Goal: Information Seeking & Learning: Learn about a topic

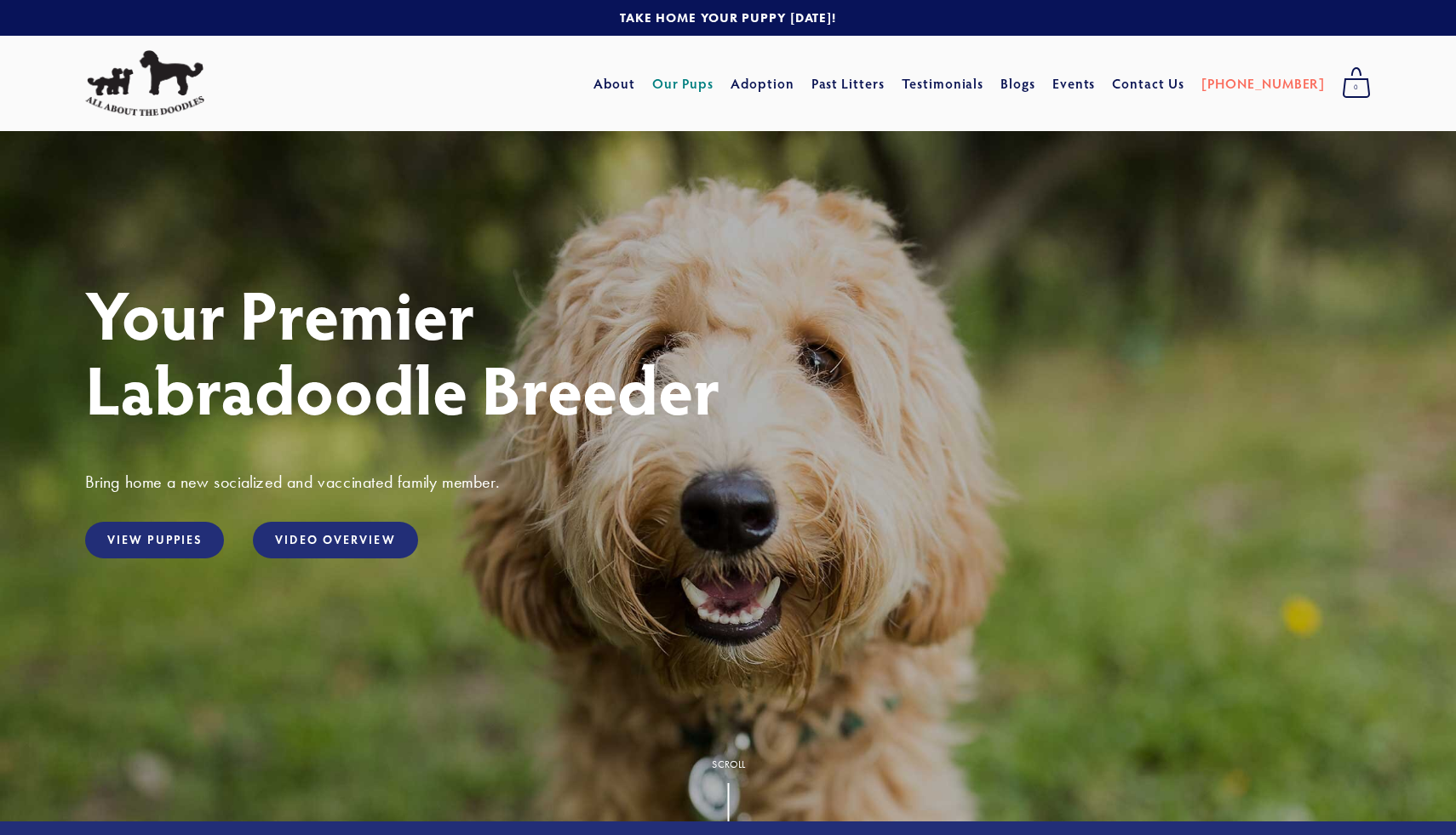
click at [714, 84] on link "Our Pups" at bounding box center [683, 83] width 63 height 31
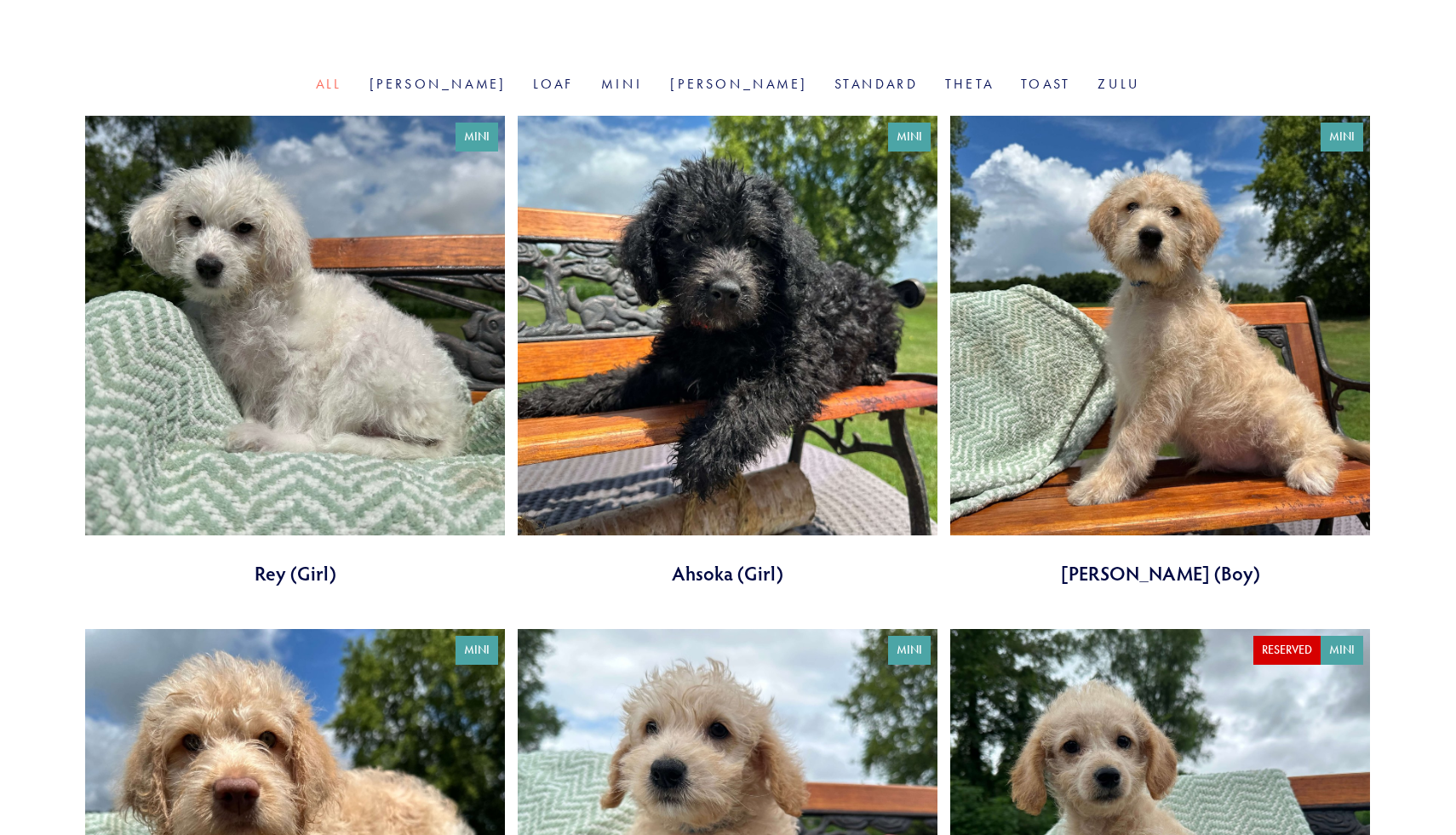
scroll to position [549, 0]
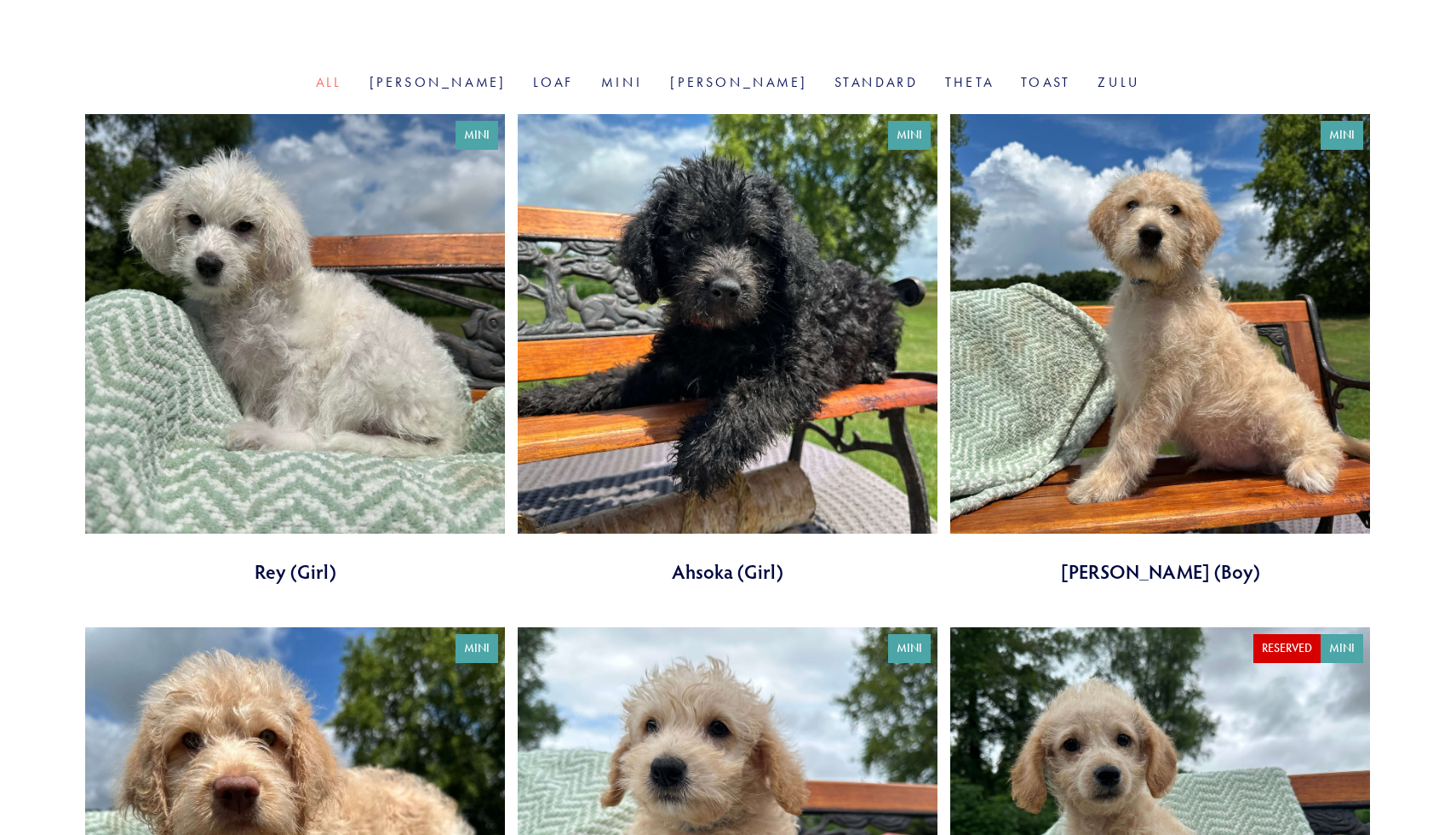
click at [772, 312] on link at bounding box center [728, 349] width 419 height 470
click at [1149, 297] on link at bounding box center [1160, 349] width 419 height 470
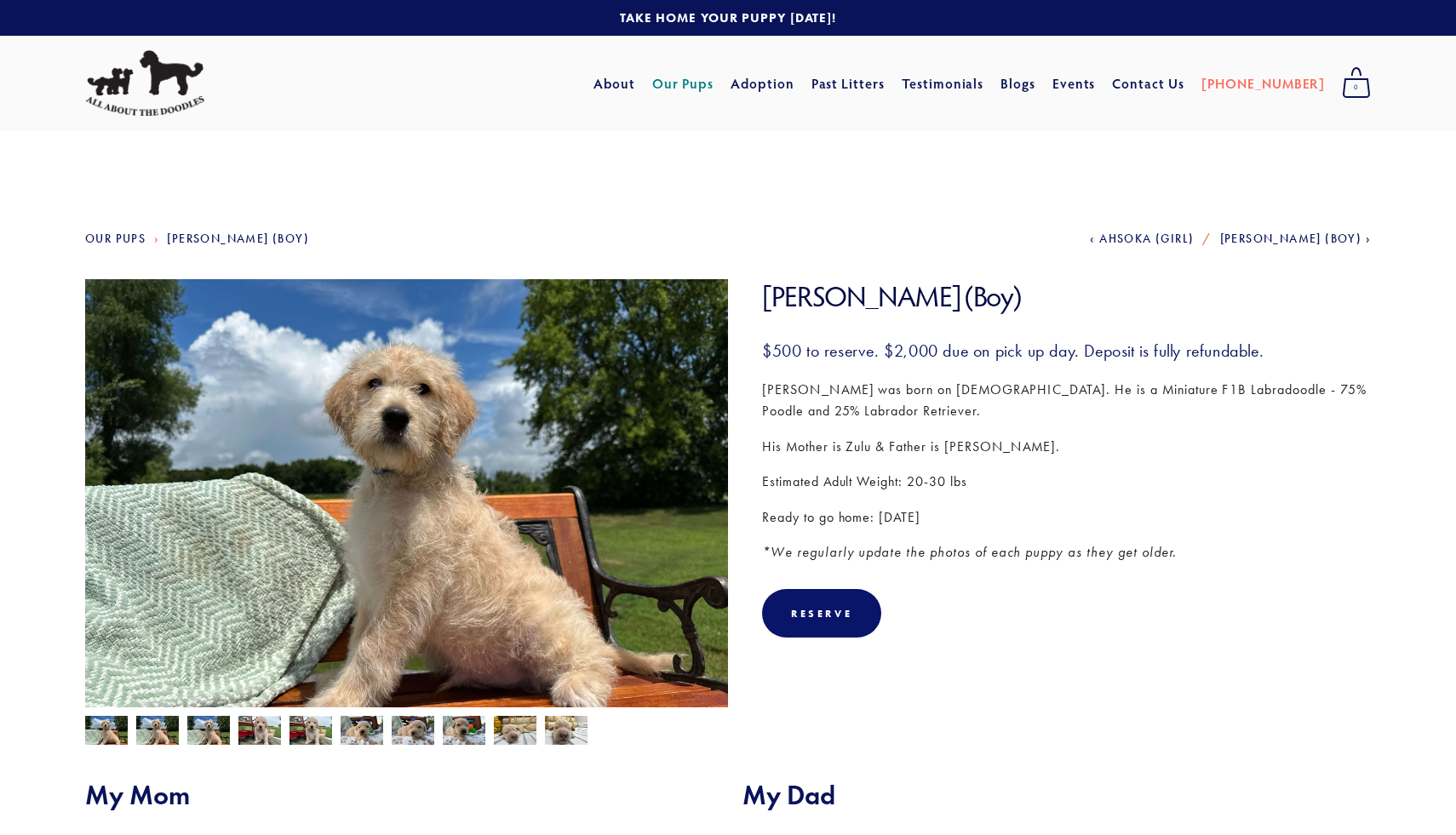
click at [158, 729] on img at bounding box center [158, 732] width 42 height 33
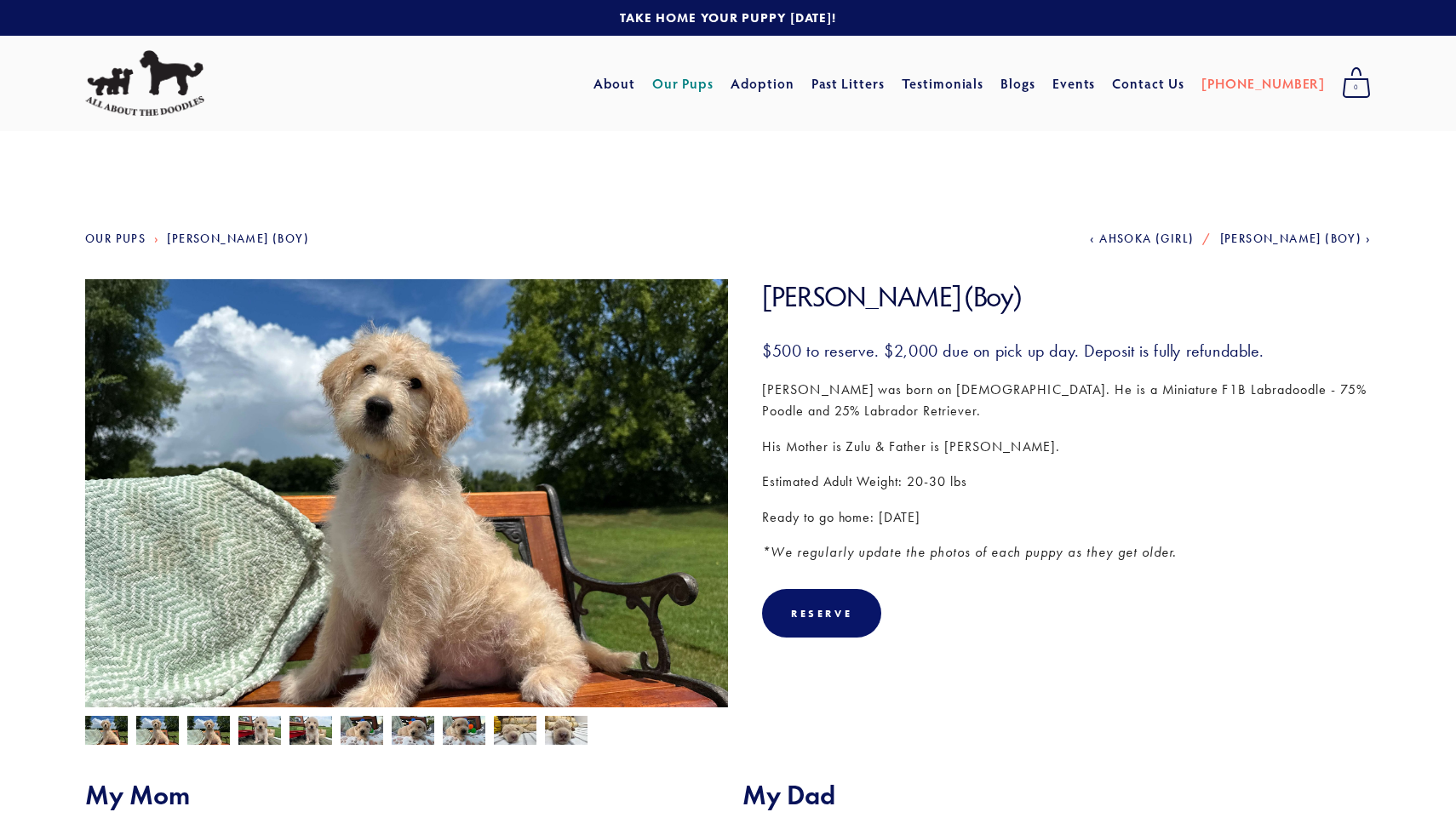
click at [214, 726] on img at bounding box center [209, 732] width 42 height 33
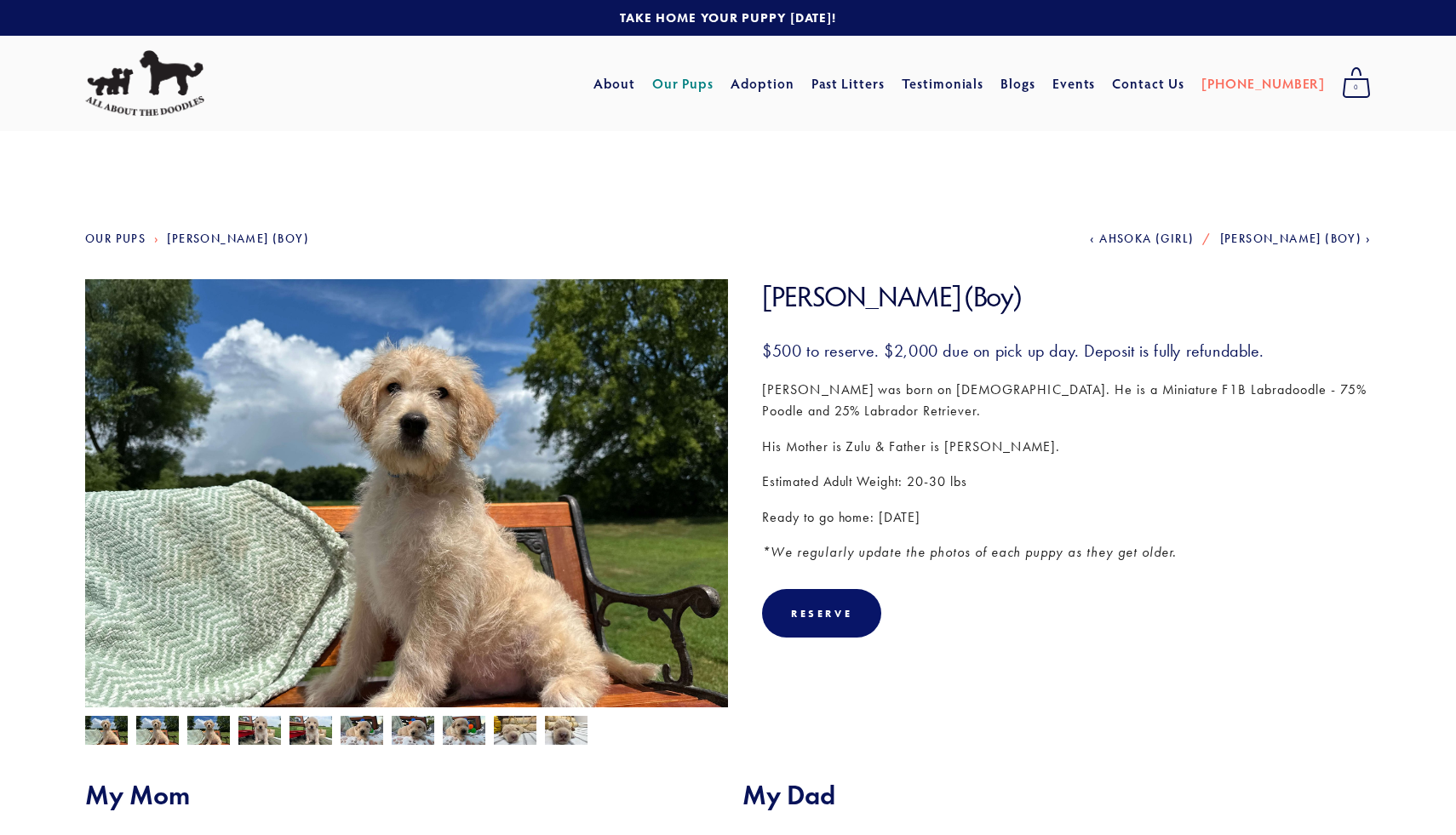
click at [263, 733] on img at bounding box center [260, 732] width 42 height 33
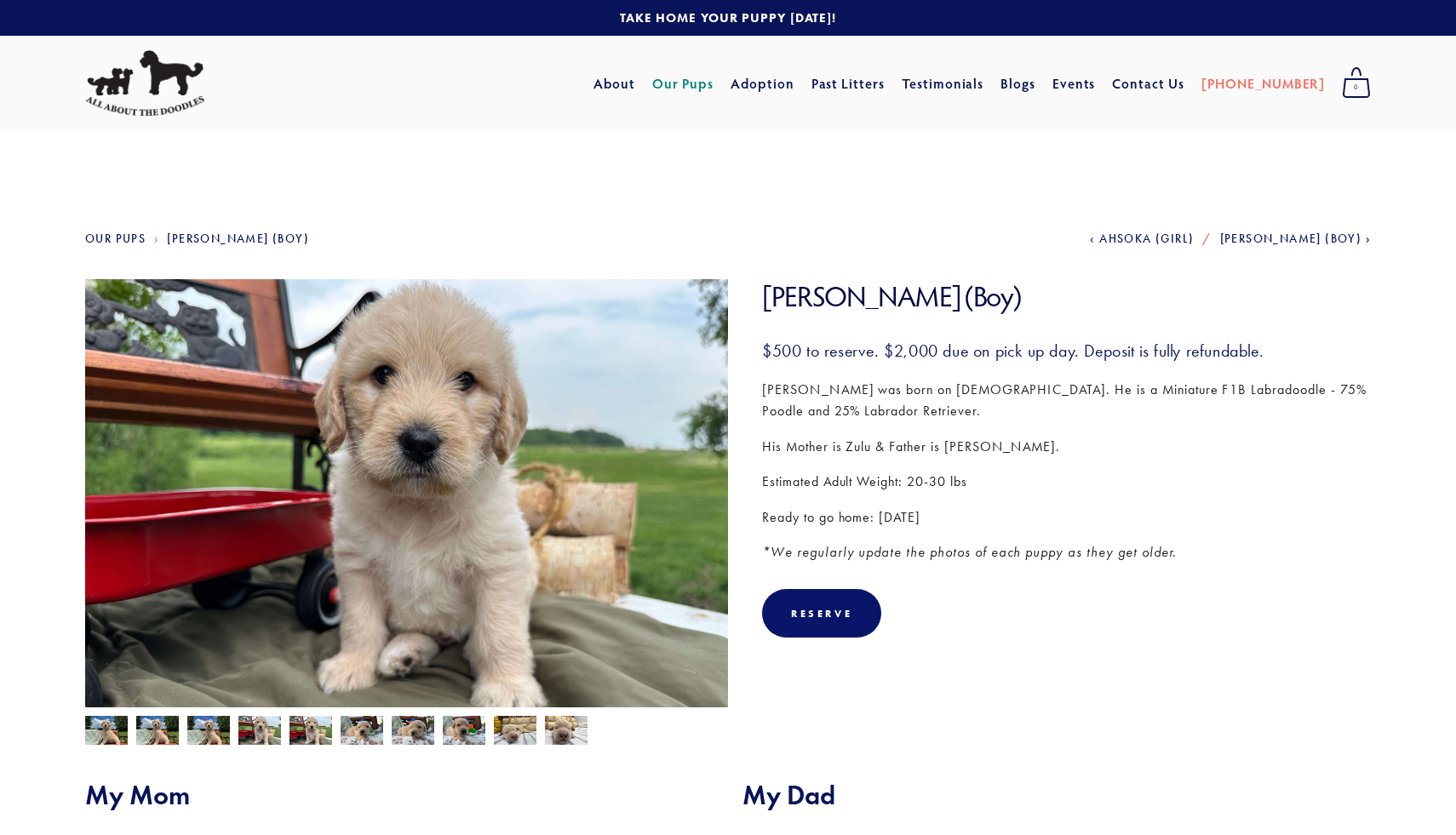
click at [323, 731] on img at bounding box center [311, 732] width 42 height 33
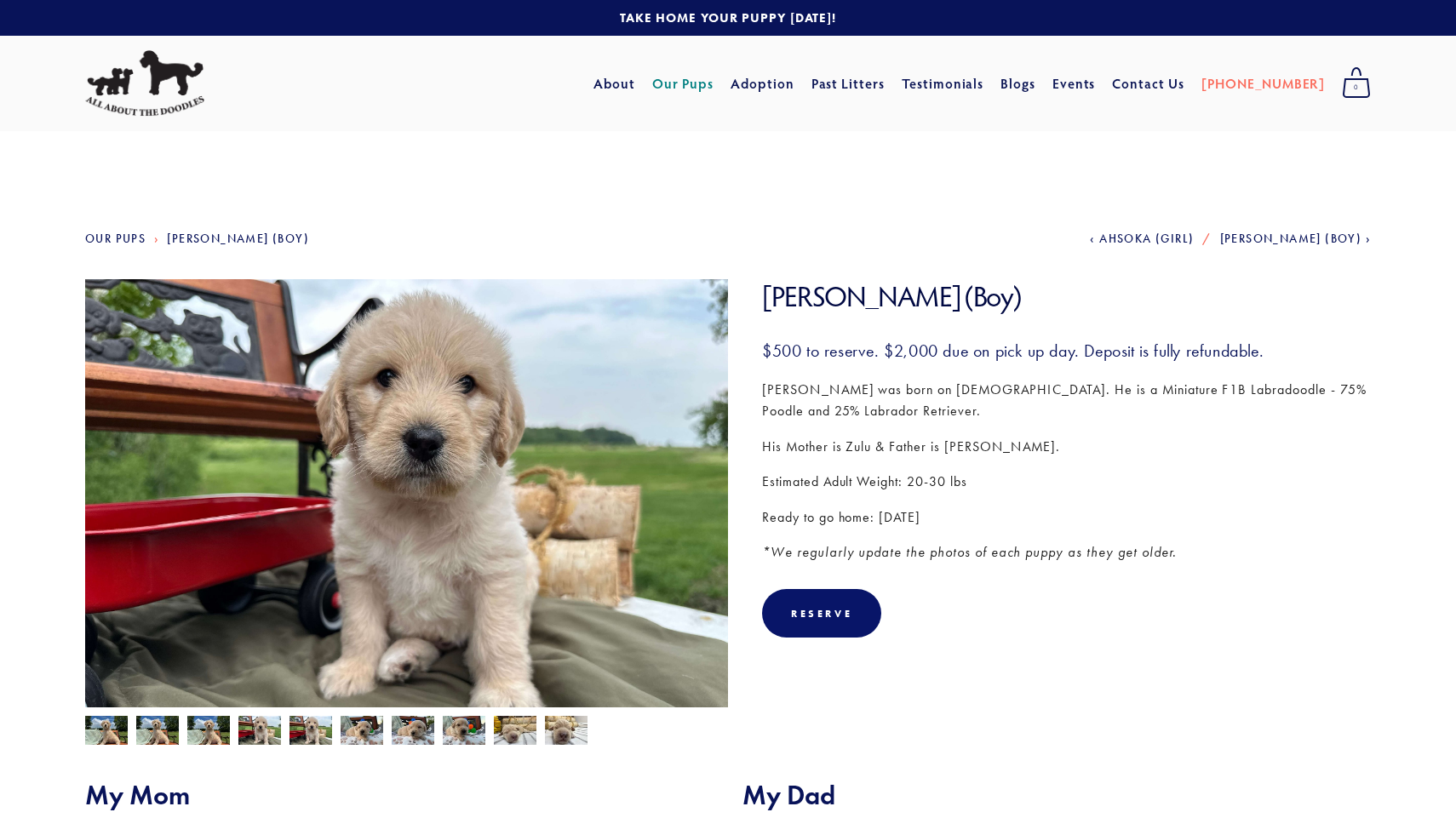
click at [367, 735] on img at bounding box center [362, 730] width 42 height 33
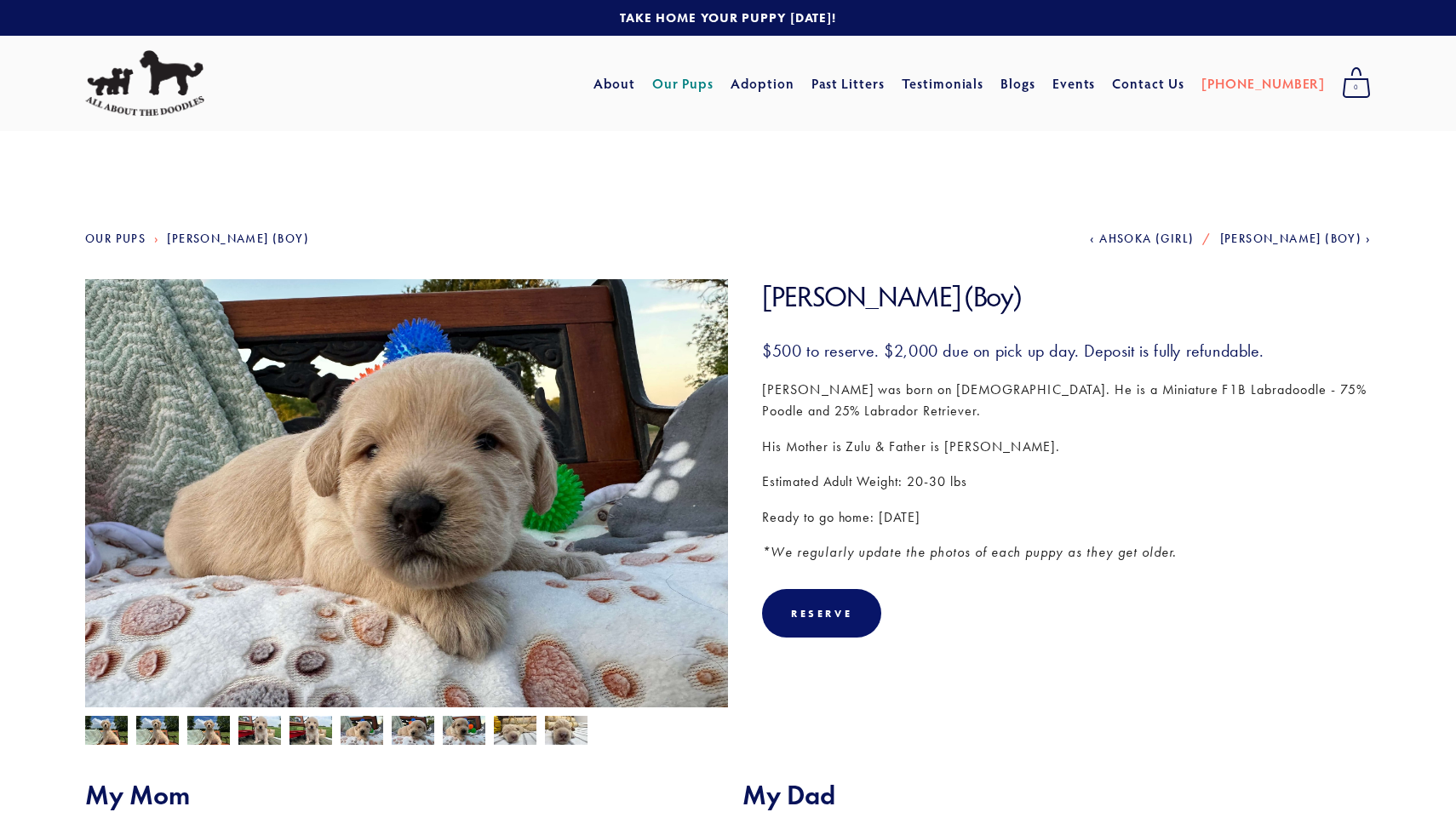
click at [405, 735] on img at bounding box center [413, 730] width 42 height 33
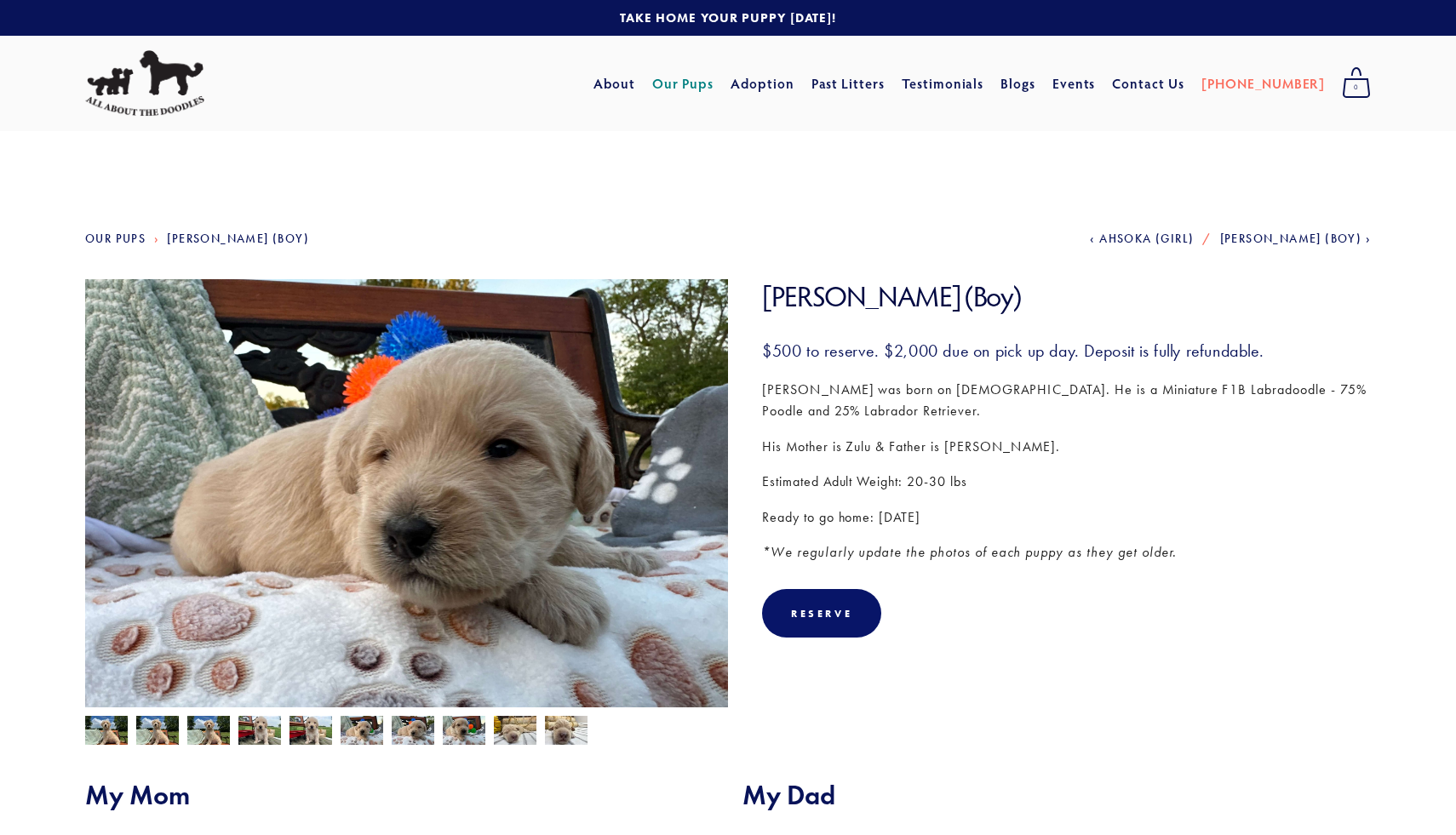
click at [463, 728] on img at bounding box center [464, 730] width 42 height 33
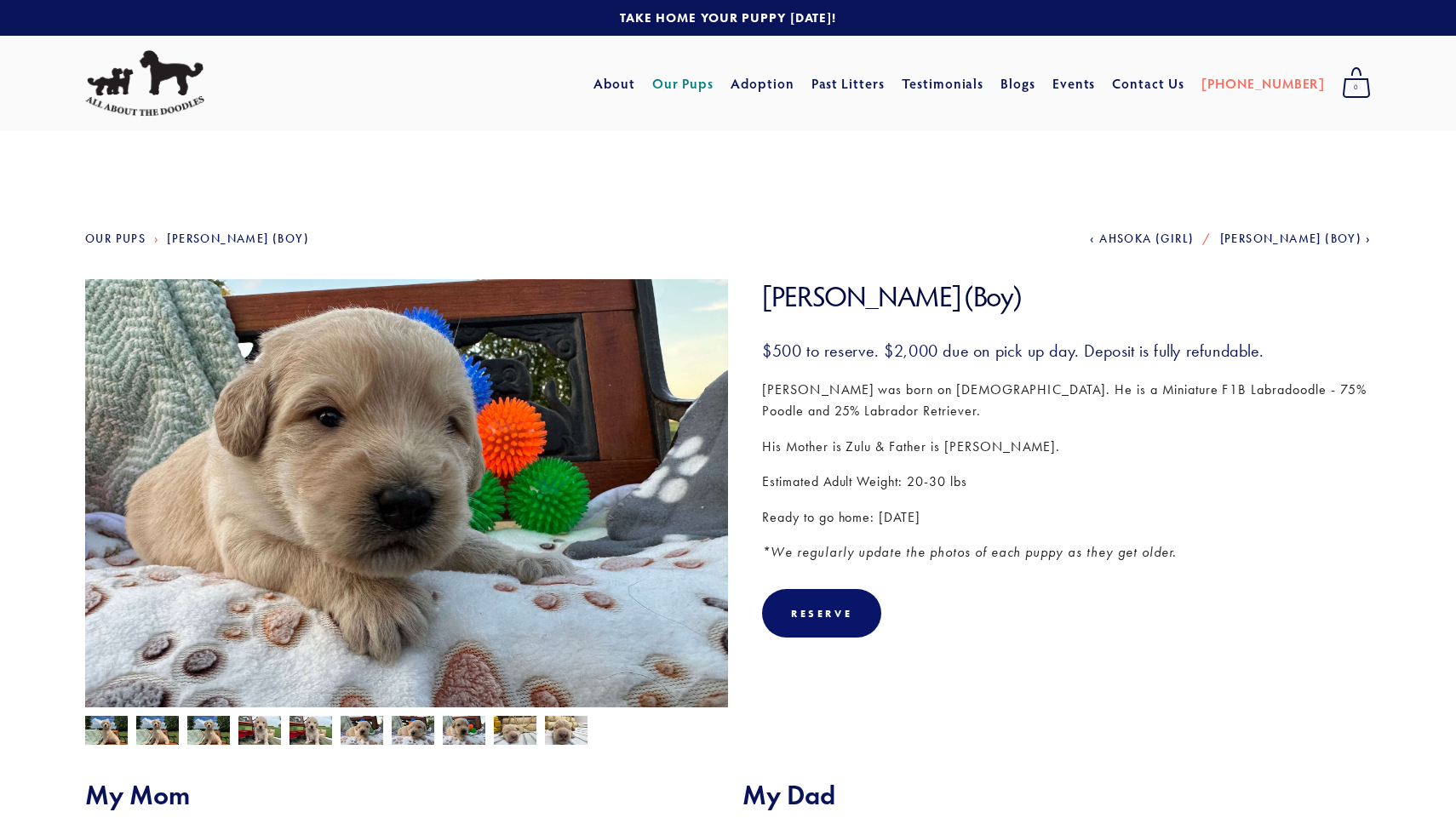
click at [524, 735] on img at bounding box center [515, 730] width 42 height 33
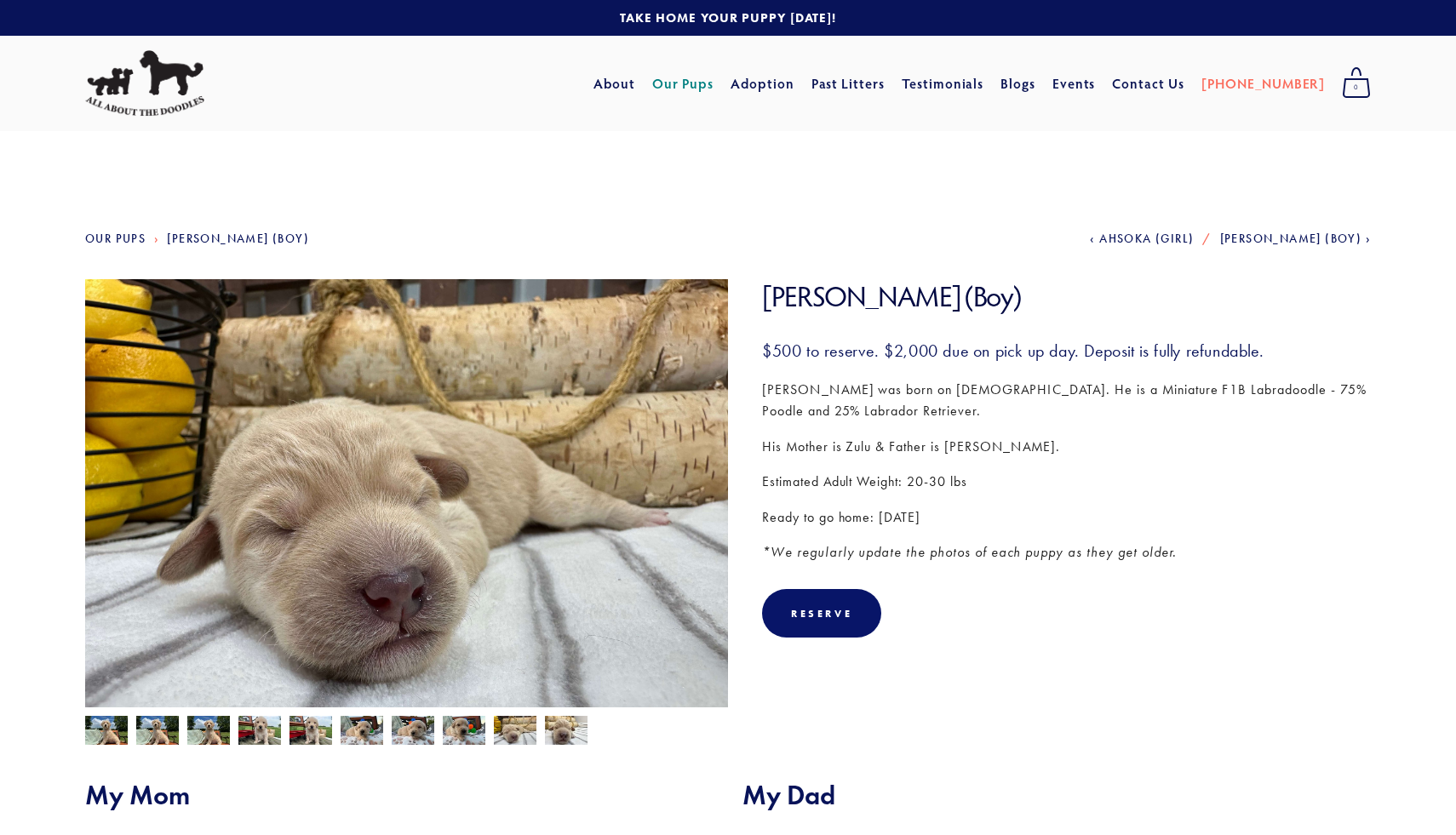
click at [568, 737] on img at bounding box center [566, 730] width 42 height 33
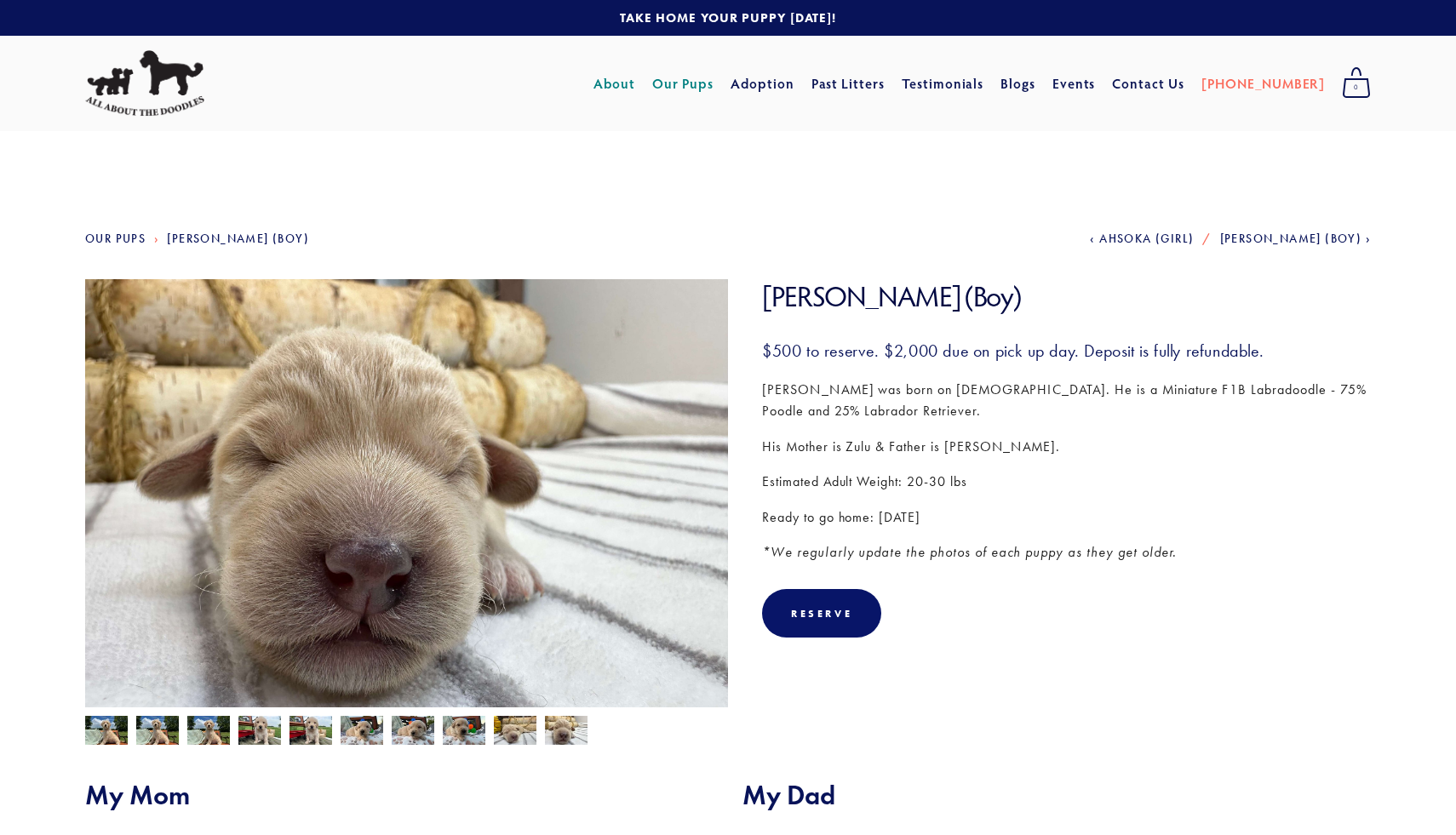
click at [635, 85] on link "About" at bounding box center [614, 83] width 41 height 31
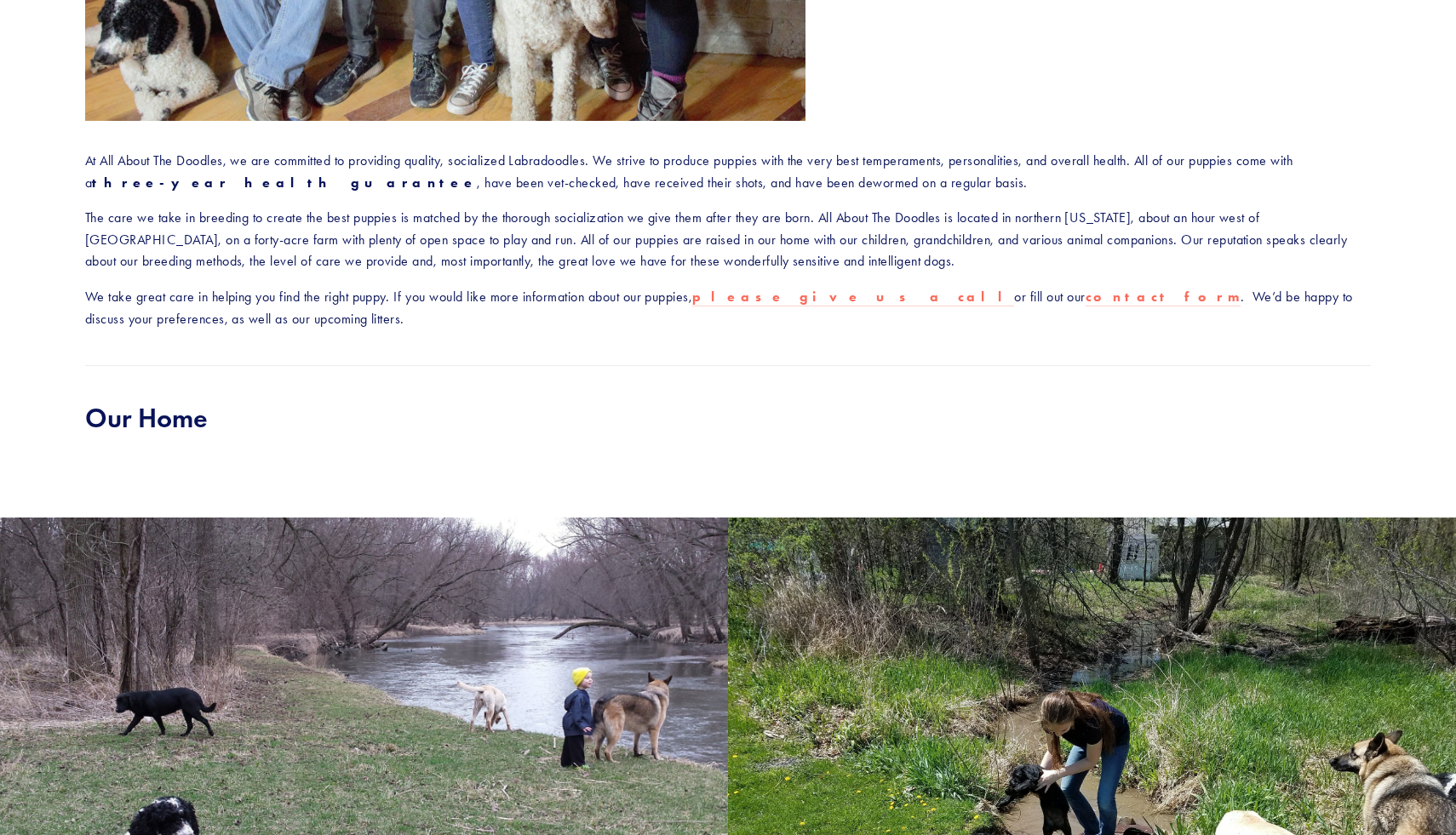
scroll to position [508, 0]
